Goal: Task Accomplishment & Management: Manage account settings

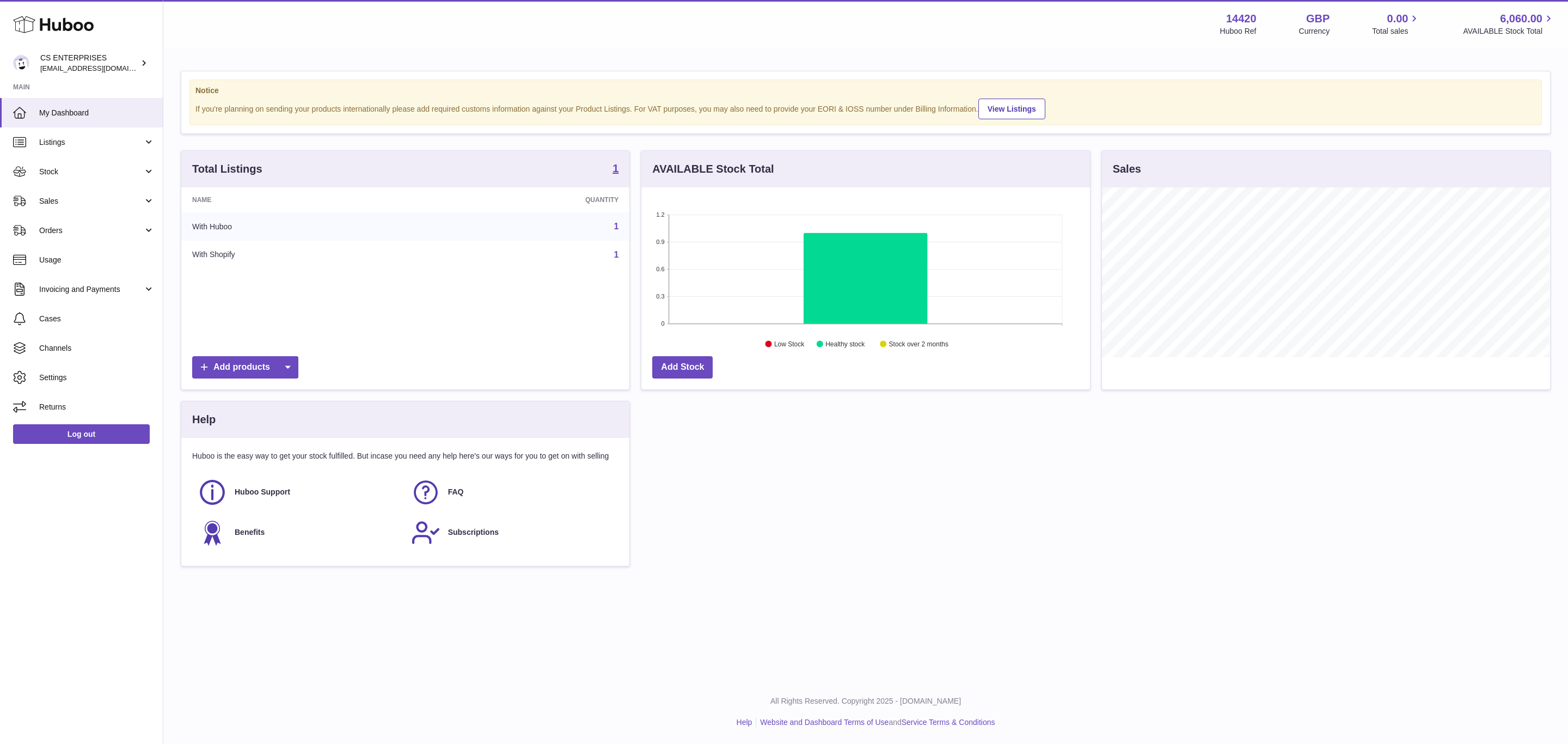
scroll to position [170, 447]
click at [103, 334] on link "Channels" at bounding box center [81, 348] width 163 height 29
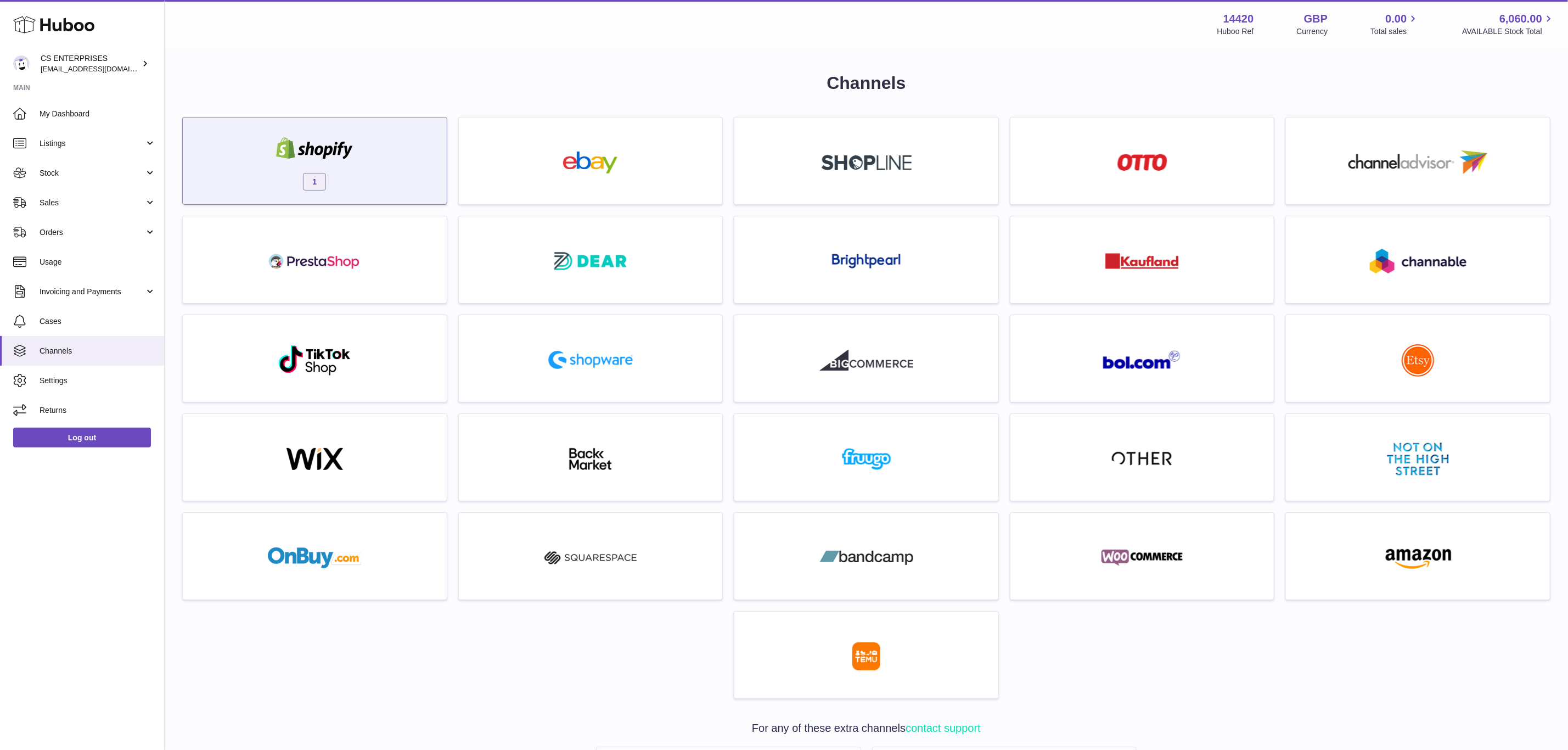
click at [353, 129] on div "1" at bounding box center [315, 163] width 253 height 70
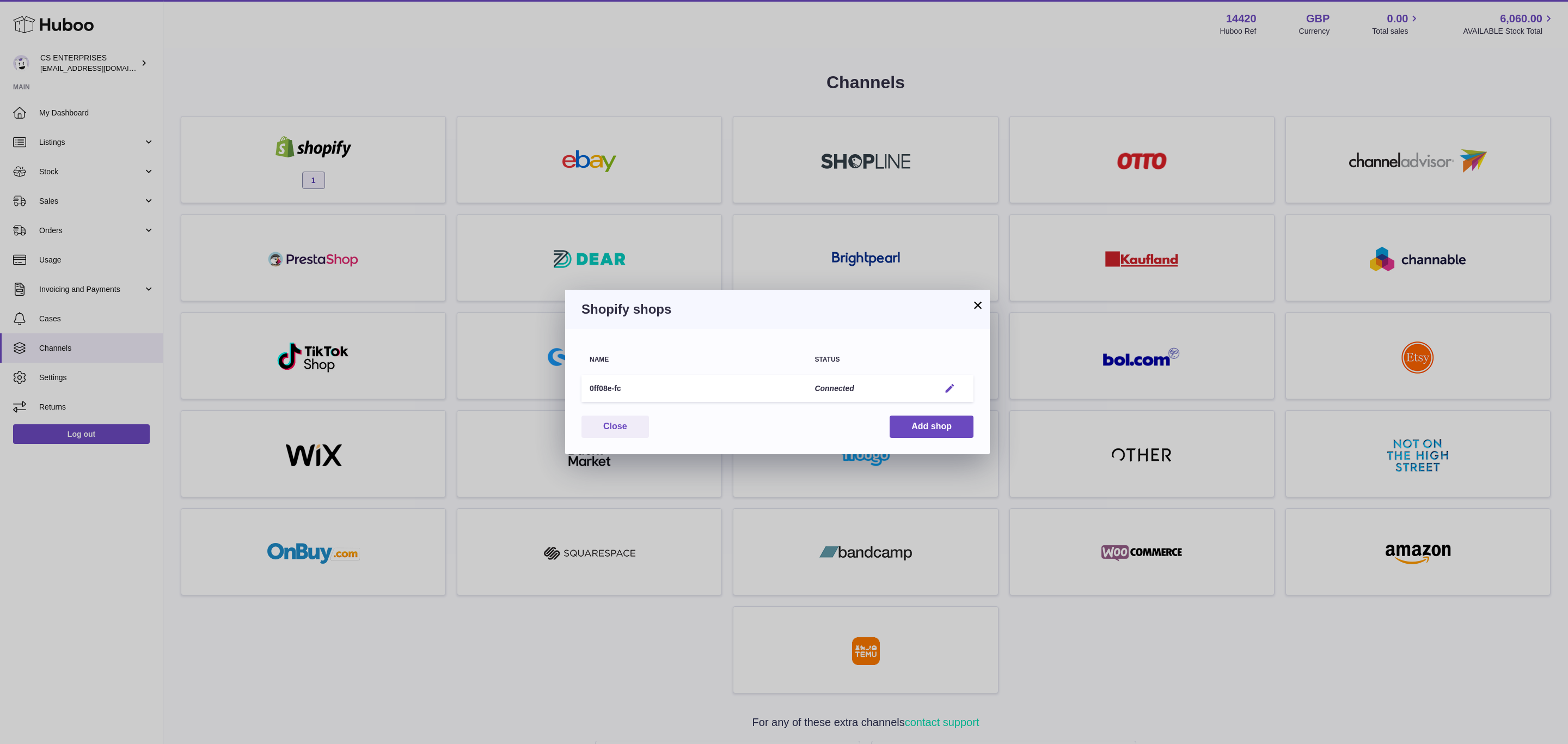
click at [947, 384] on em "button" at bounding box center [950, 388] width 12 height 12
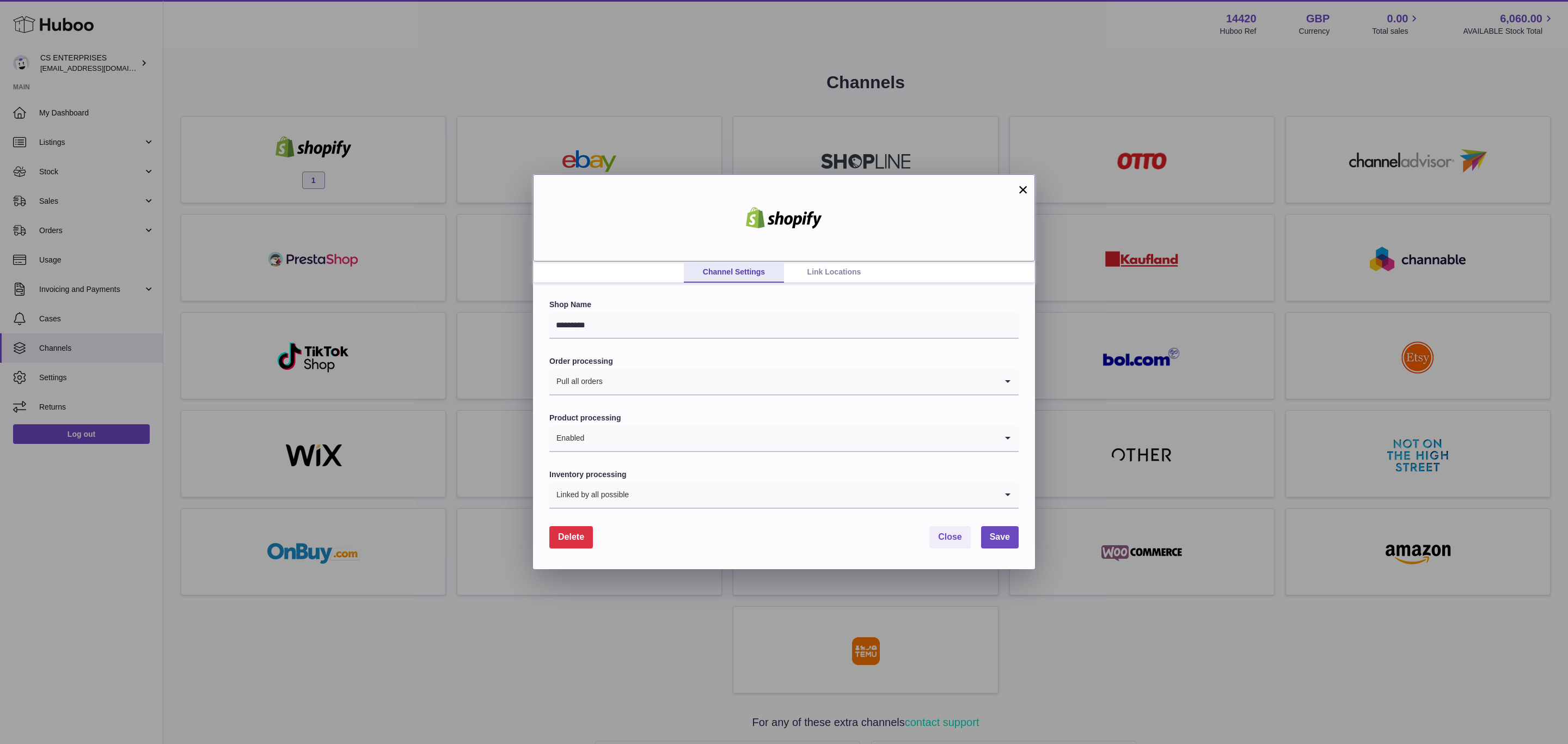
click at [823, 261] on div at bounding box center [784, 217] width 502 height 87
click at [824, 268] on link "Link Locations" at bounding box center [834, 272] width 100 height 21
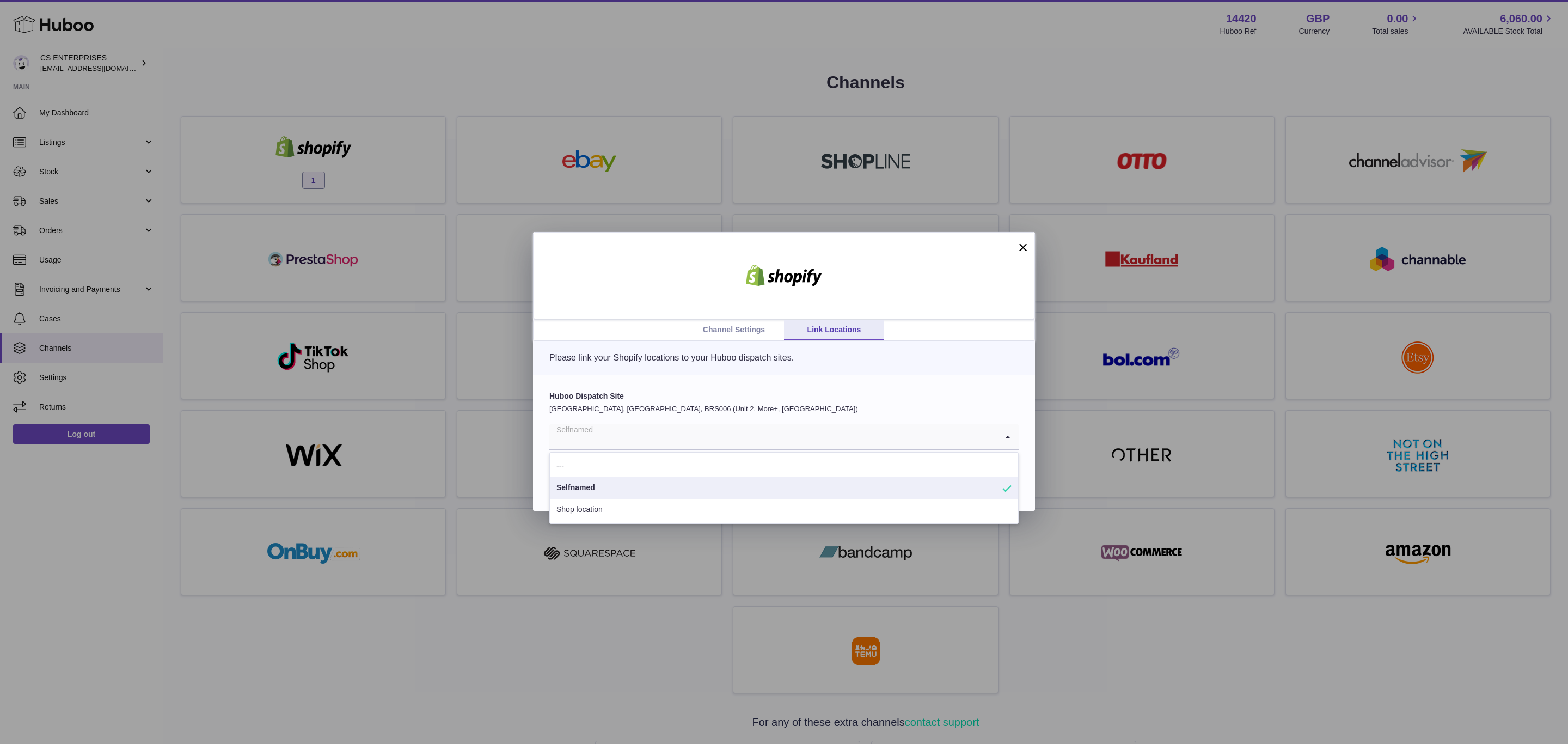
click at [737, 436] on input "Search for option" at bounding box center [772, 437] width 447 height 25
click at [1020, 242] on button "×" at bounding box center [1023, 247] width 13 height 13
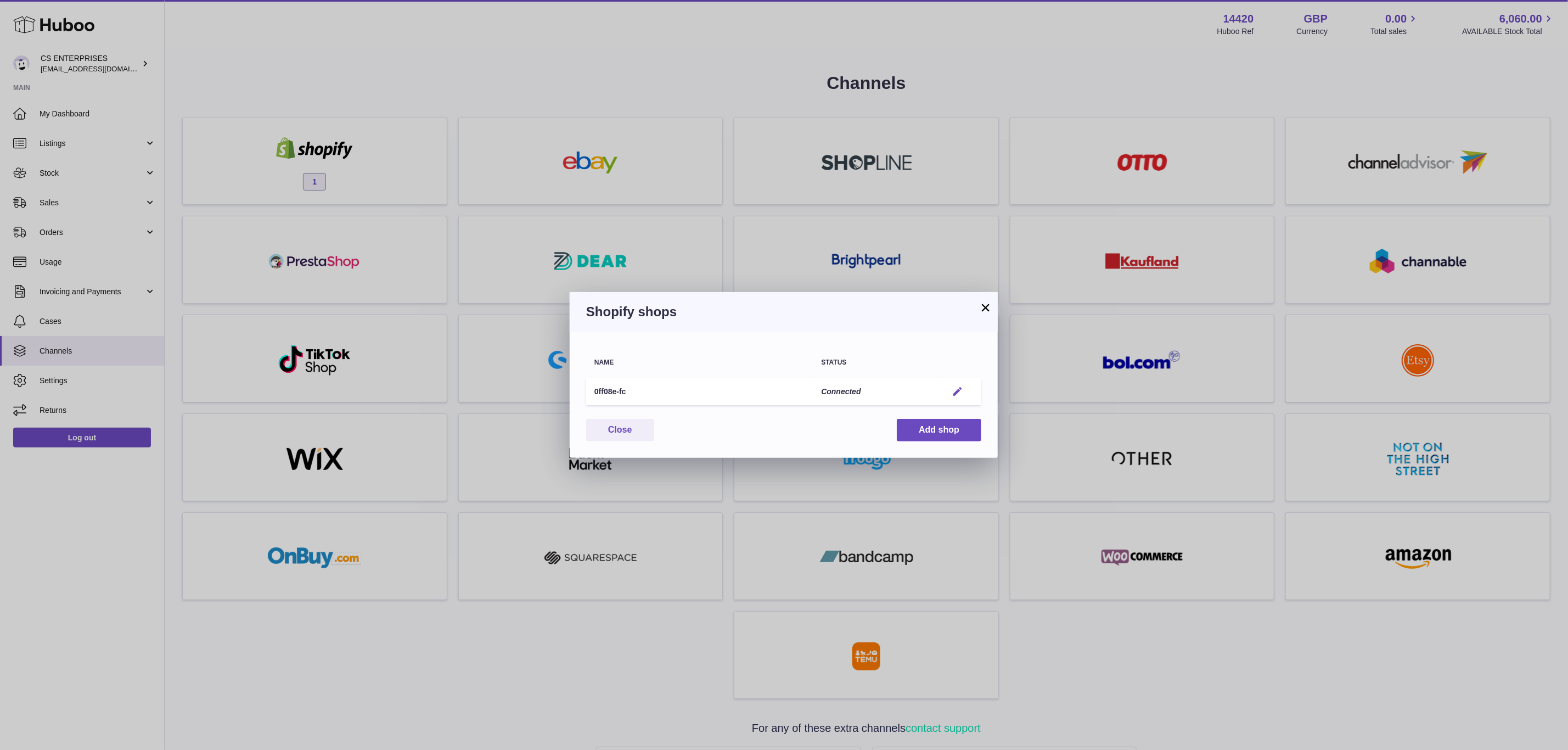
click at [957, 391] on em "button" at bounding box center [957, 392] width 12 height 12
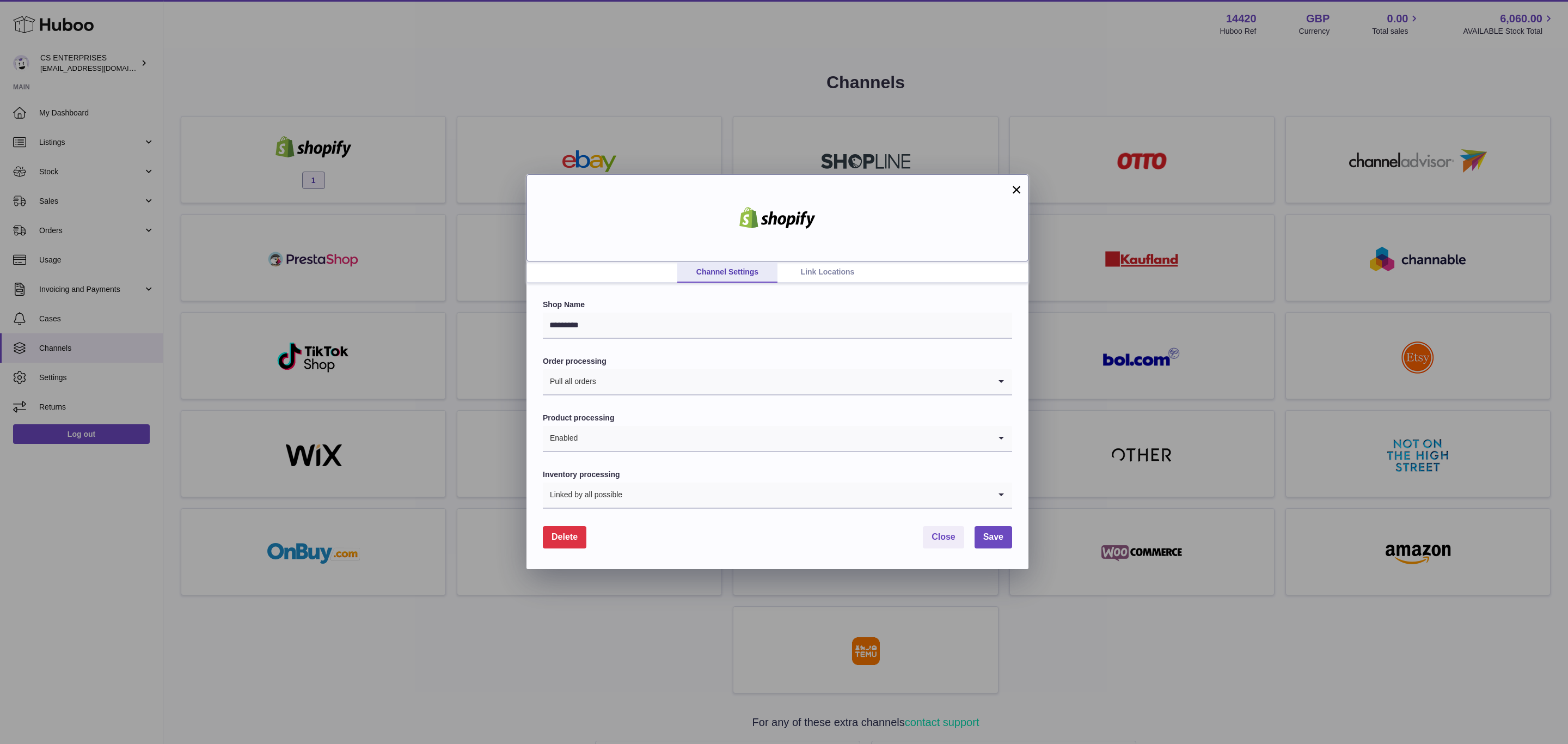
click at [1009, 194] on div at bounding box center [777, 217] width 502 height 87
click at [840, 276] on link "Link Locations" at bounding box center [827, 272] width 100 height 21
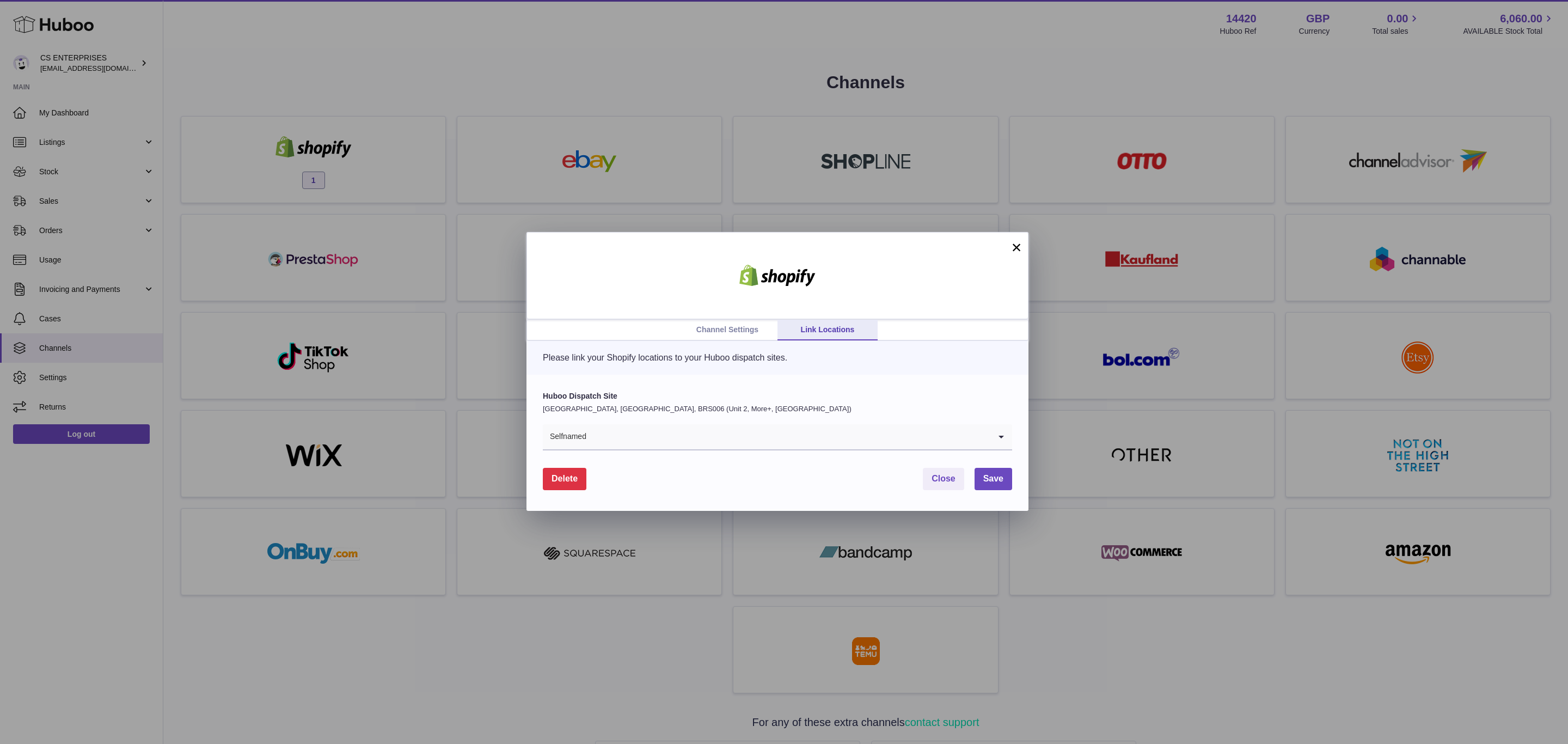
click at [760, 323] on link "Channel Settings" at bounding box center [727, 330] width 100 height 21
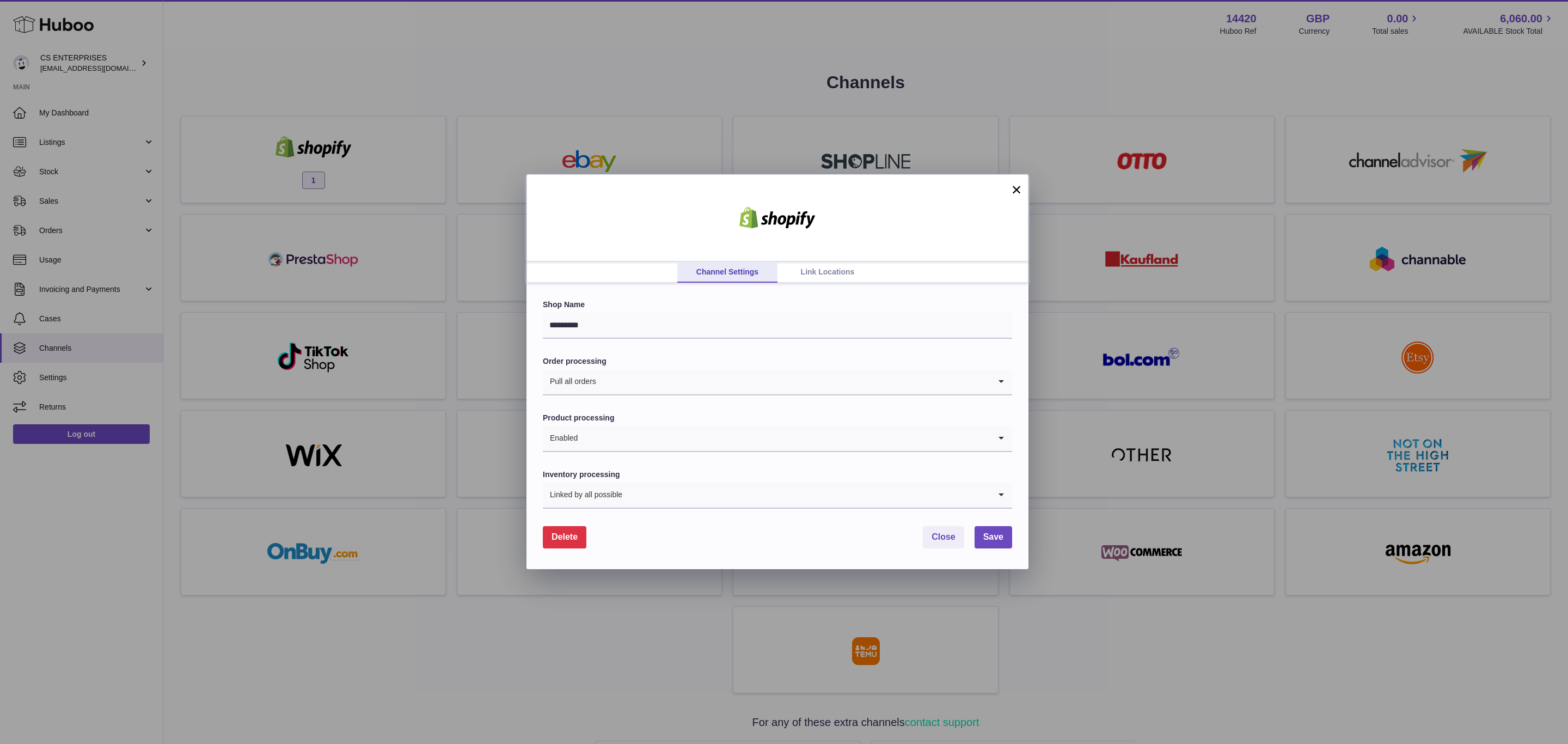
click at [848, 267] on link "Link Locations" at bounding box center [827, 272] width 100 height 21
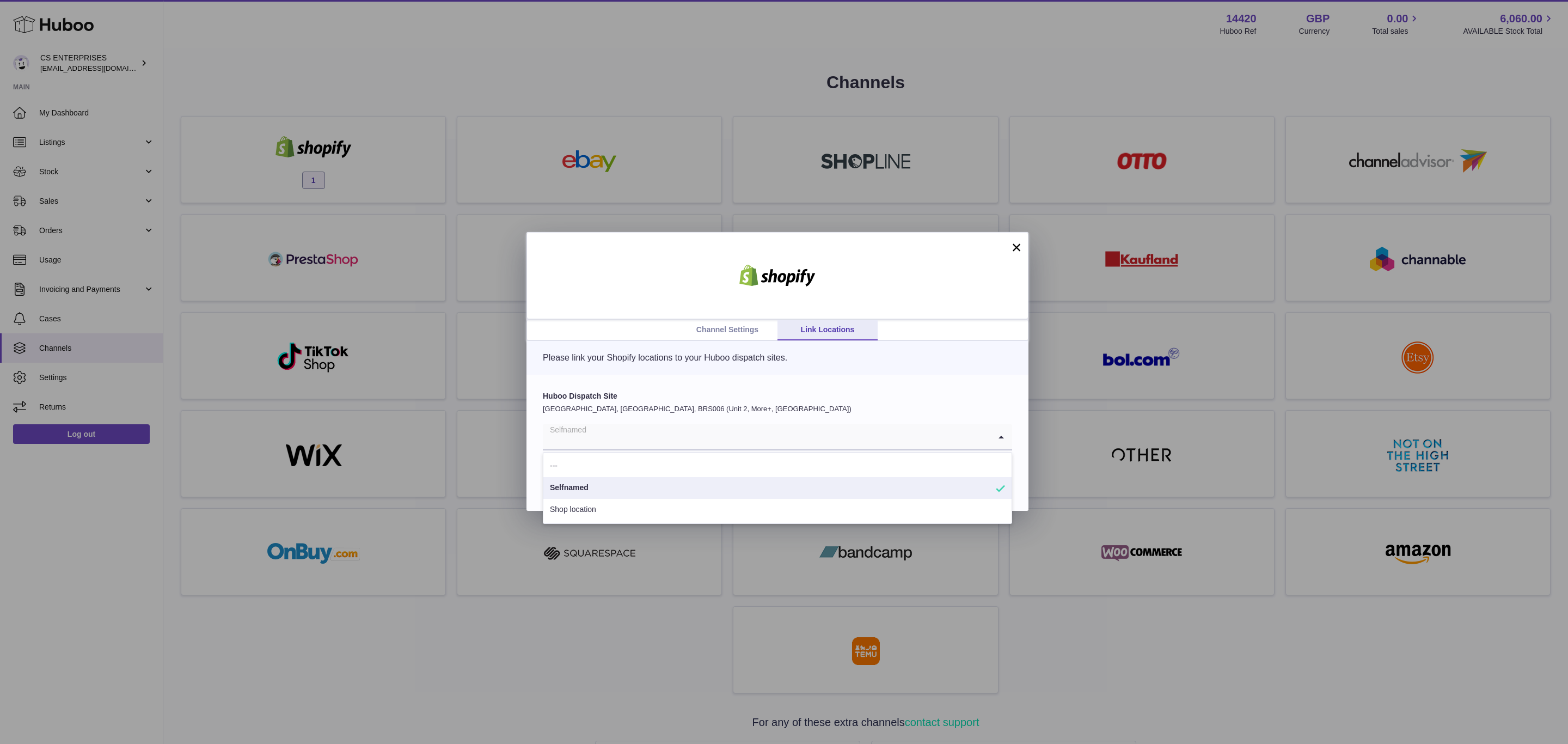
click at [681, 430] on input "Search for option" at bounding box center [766, 437] width 447 height 25
click at [670, 457] on li "---" at bounding box center [777, 466] width 468 height 22
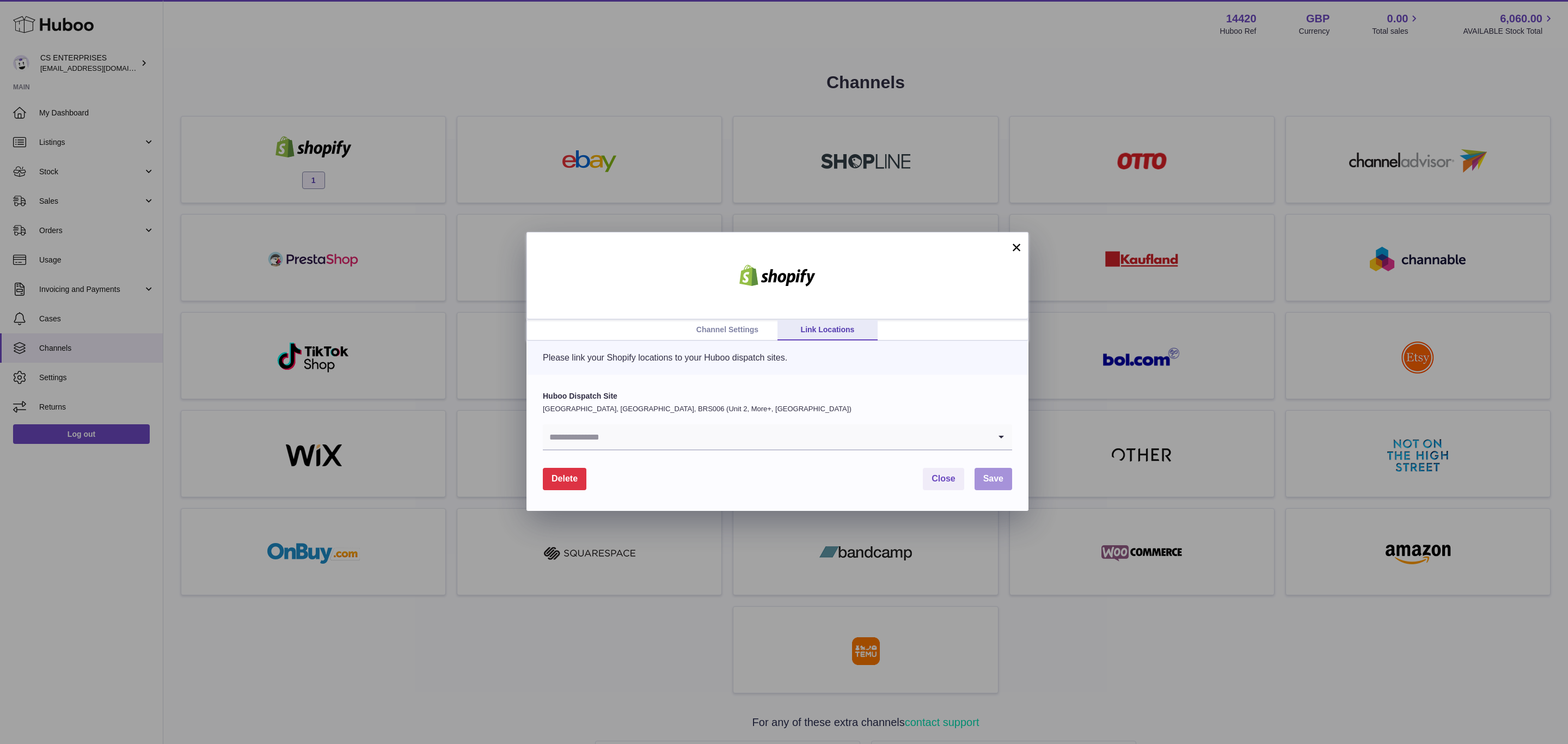
click at [999, 471] on button "Save" at bounding box center [993, 479] width 38 height 23
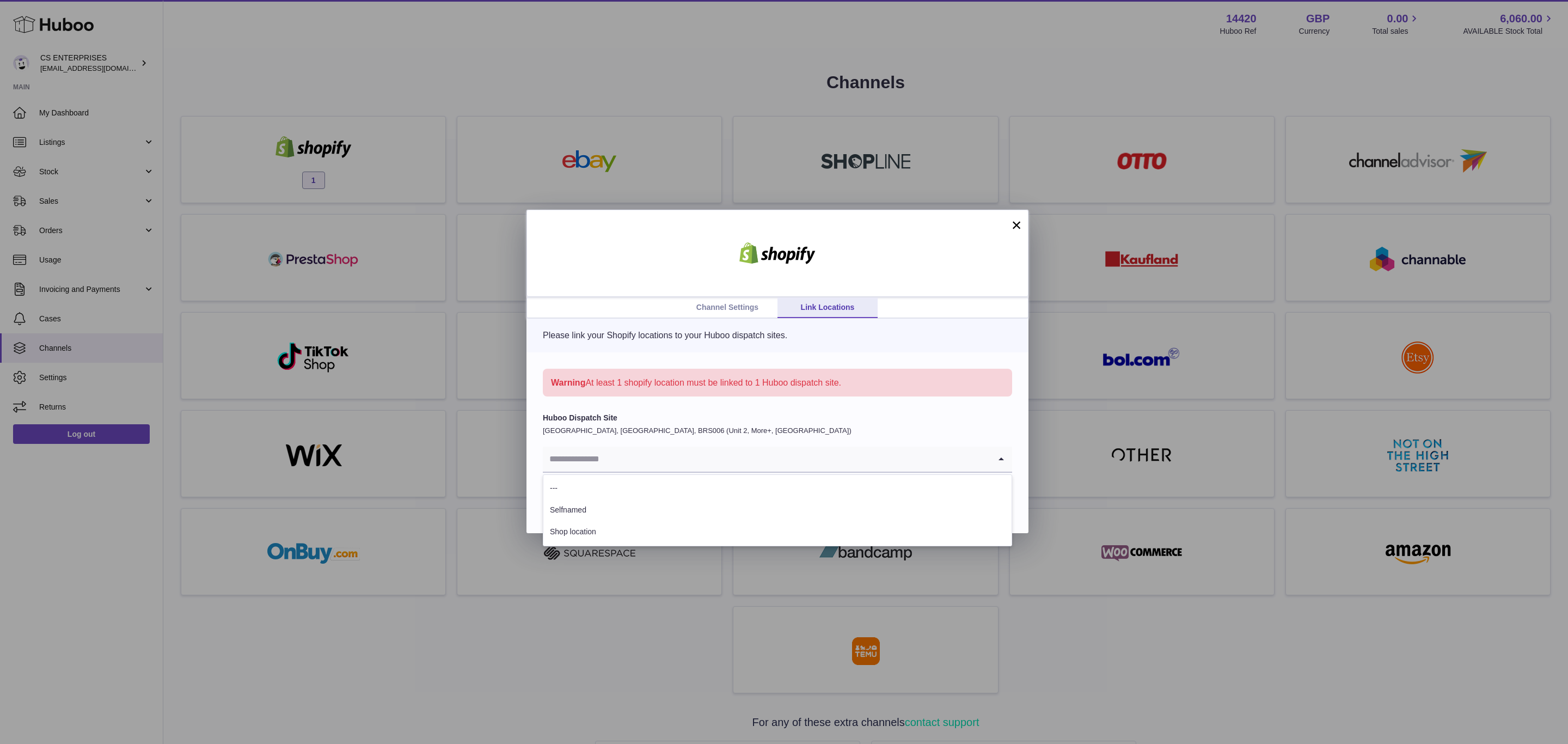
click at [675, 452] on input "Search for option" at bounding box center [766, 458] width 447 height 25
